Goal: Go to known website: Access a specific website the user already knows

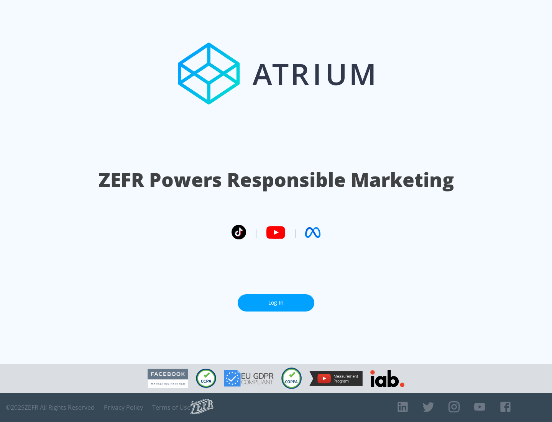
click at [276, 300] on link "Log In" at bounding box center [276, 302] width 77 height 17
